Goal: Transaction & Acquisition: Download file/media

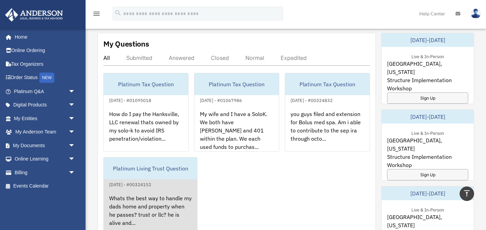
scroll to position [271, 0]
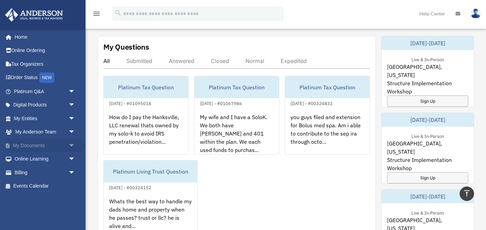
click at [70, 144] on span "arrow_drop_down" at bounding box center [75, 146] width 14 height 14
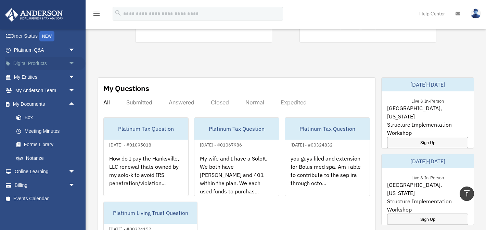
scroll to position [218, 0]
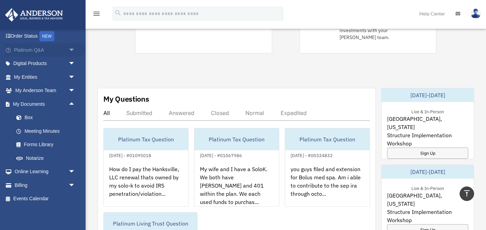
click at [74, 51] on span "arrow_drop_down" at bounding box center [75, 50] width 14 height 14
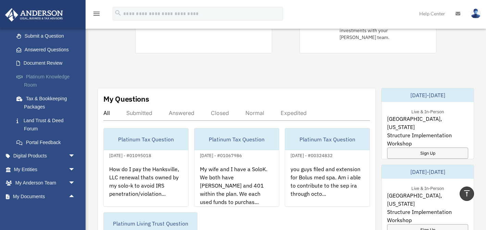
scroll to position [97, 0]
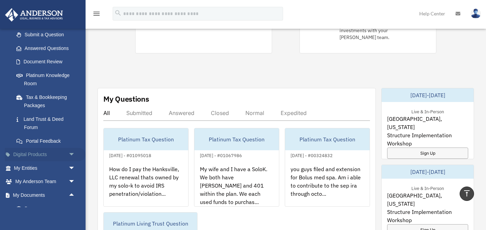
click at [70, 151] on span "arrow_drop_down" at bounding box center [75, 155] width 14 height 14
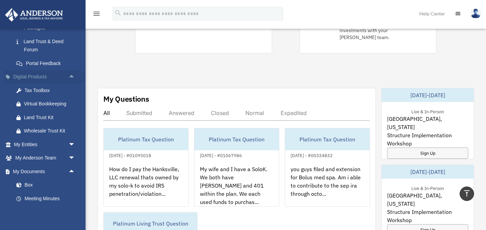
scroll to position [184, 0]
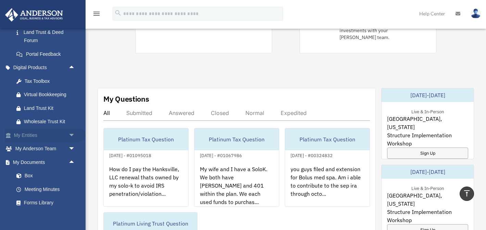
click at [71, 135] on span "arrow_drop_down" at bounding box center [75, 135] width 14 height 14
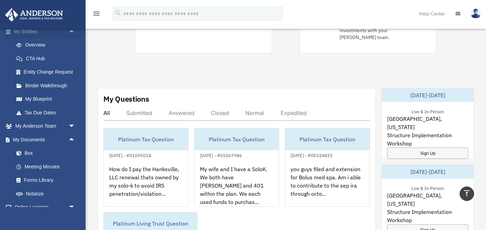
scroll to position [288, 0]
click at [71, 124] on span "arrow_drop_down" at bounding box center [75, 126] width 14 height 14
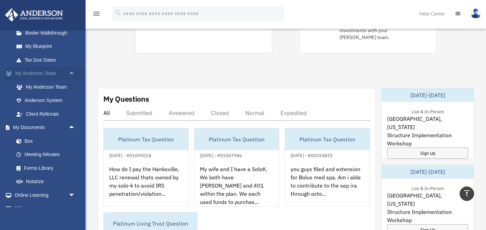
scroll to position [364, 0]
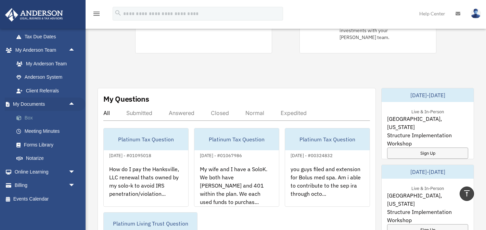
click at [26, 118] on link "Box" at bounding box center [48, 118] width 76 height 14
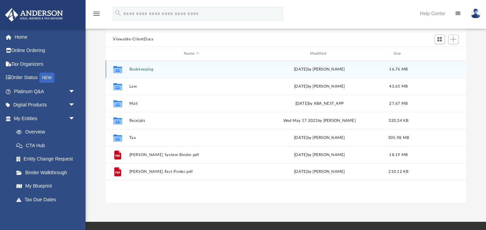
scroll to position [80, 0]
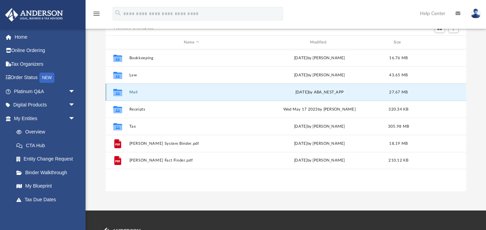
click at [130, 92] on button "Mail" at bounding box center [191, 92] width 125 height 4
click at [134, 91] on button "Mail" at bounding box center [191, 92] width 125 height 4
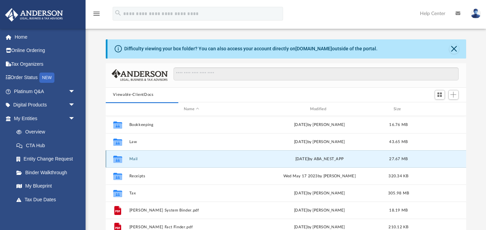
scroll to position [5, 0]
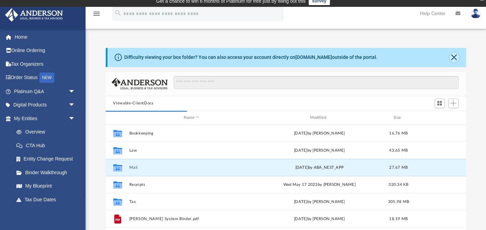
click at [452, 57] on button "Close" at bounding box center [455, 58] width 10 height 10
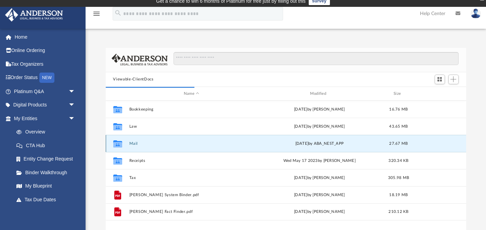
click at [130, 145] on button "Mail" at bounding box center [191, 143] width 125 height 4
click at [117, 141] on icon "grid" at bounding box center [117, 143] width 9 height 7
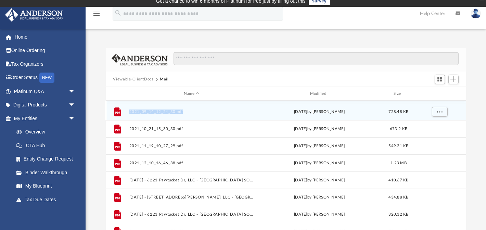
scroll to position [40, 0]
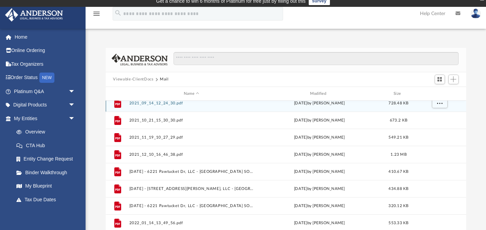
click at [100, 132] on div "Difficulty viewing your box folder? You can also access your account directly o…" at bounding box center [286, 145] width 401 height 195
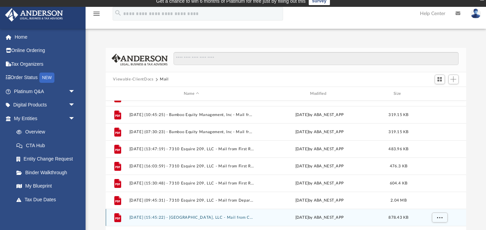
scroll to position [714, 0]
click at [138, 217] on button "2025.07.24 (15:45:22) - Hanksville, LLC - Mail from COUNTY OF PAMLICO OFFICE OF…" at bounding box center [191, 217] width 125 height 4
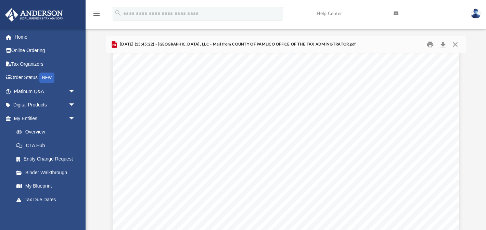
scroll to position [0, 0]
click at [441, 43] on button "Download" at bounding box center [443, 44] width 12 height 11
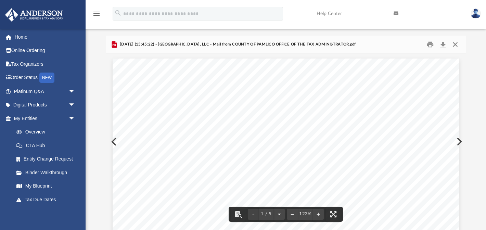
click at [456, 42] on button "Close" at bounding box center [455, 44] width 12 height 11
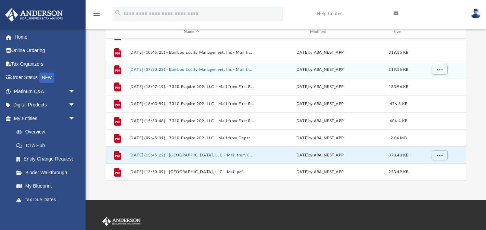
scroll to position [68, 0]
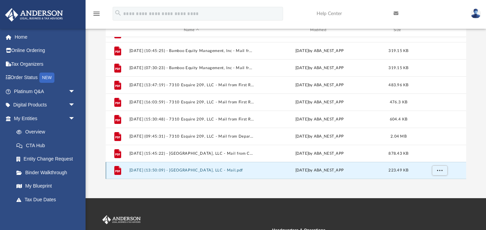
click at [141, 170] on button "2025.09.19 (13:50:09) - Hanksville, LLC - Mail.pdf" at bounding box center [191, 170] width 125 height 4
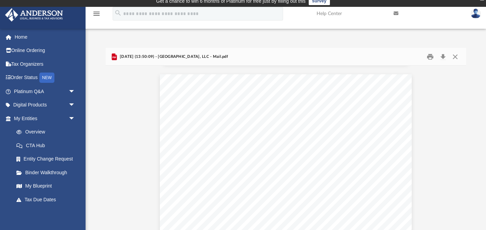
scroll to position [0, 0]
